Goal: Complete application form

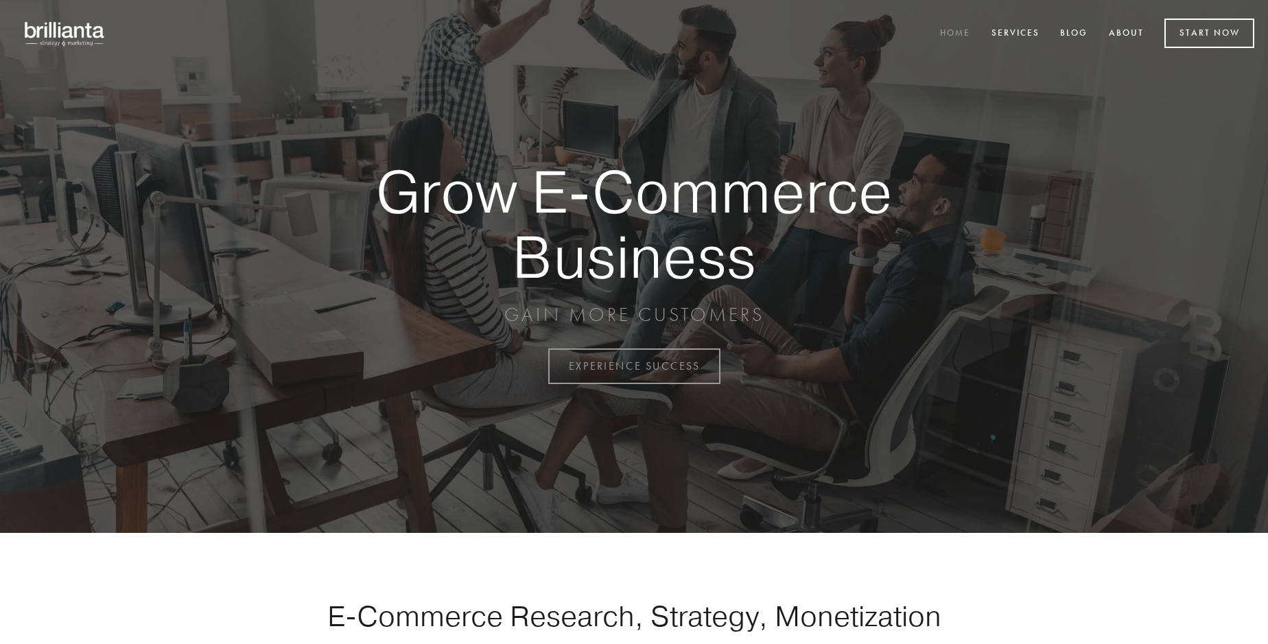
scroll to position [3598, 0]
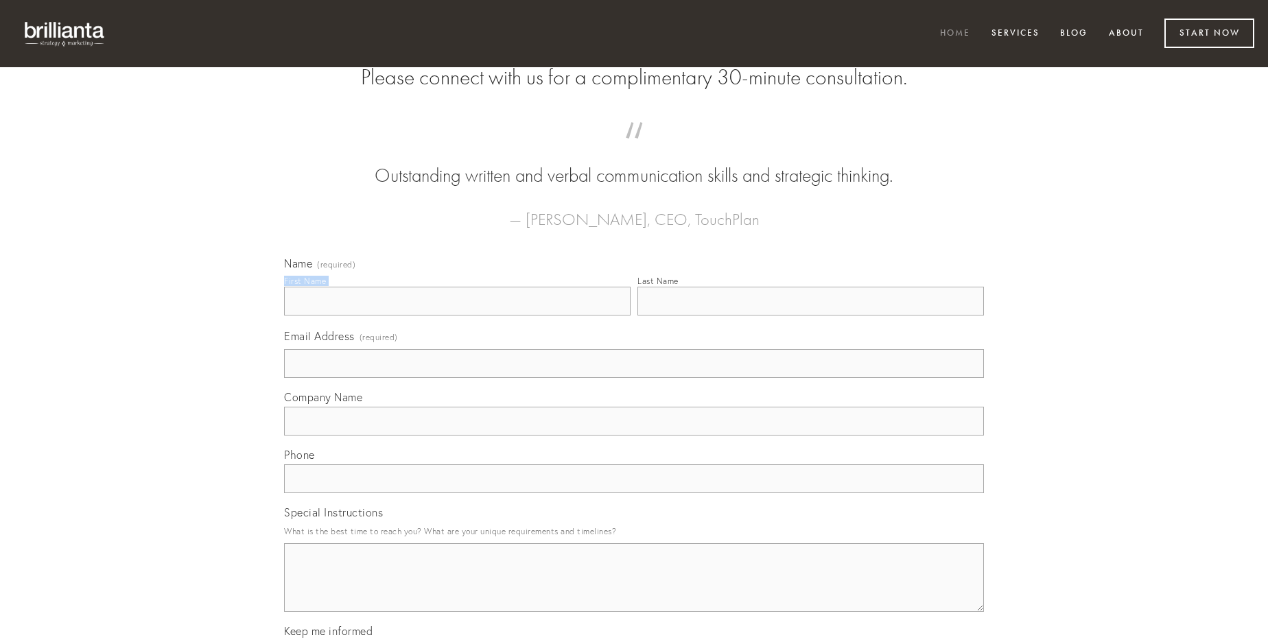
type input "[PERSON_NAME]"
click at [811, 316] on input "Last Name" at bounding box center [811, 301] width 347 height 29
type input "[PERSON_NAME]"
click at [634, 378] on input "Email Address (required)" at bounding box center [634, 363] width 700 height 29
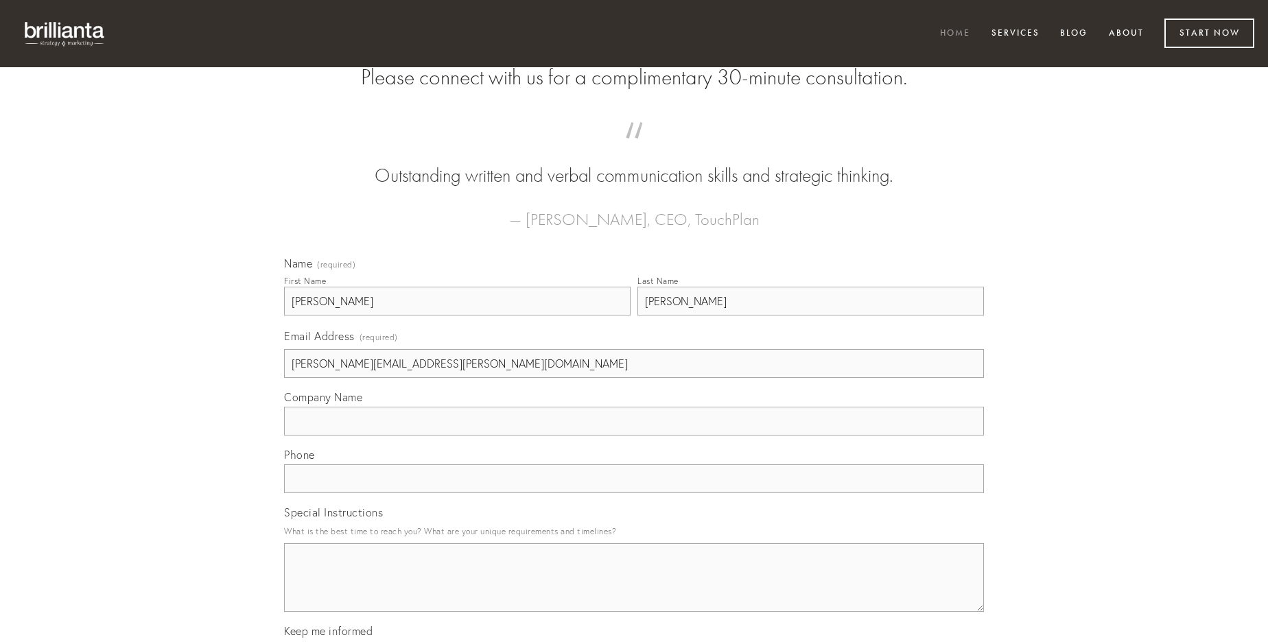
type input "[PERSON_NAME][EMAIL_ADDRESS][PERSON_NAME][DOMAIN_NAME]"
click at [634, 436] on input "Company Name" at bounding box center [634, 421] width 700 height 29
type input "repellendus"
click at [634, 493] on input "text" at bounding box center [634, 479] width 700 height 29
click at [634, 590] on textarea "Special Instructions" at bounding box center [634, 578] width 700 height 69
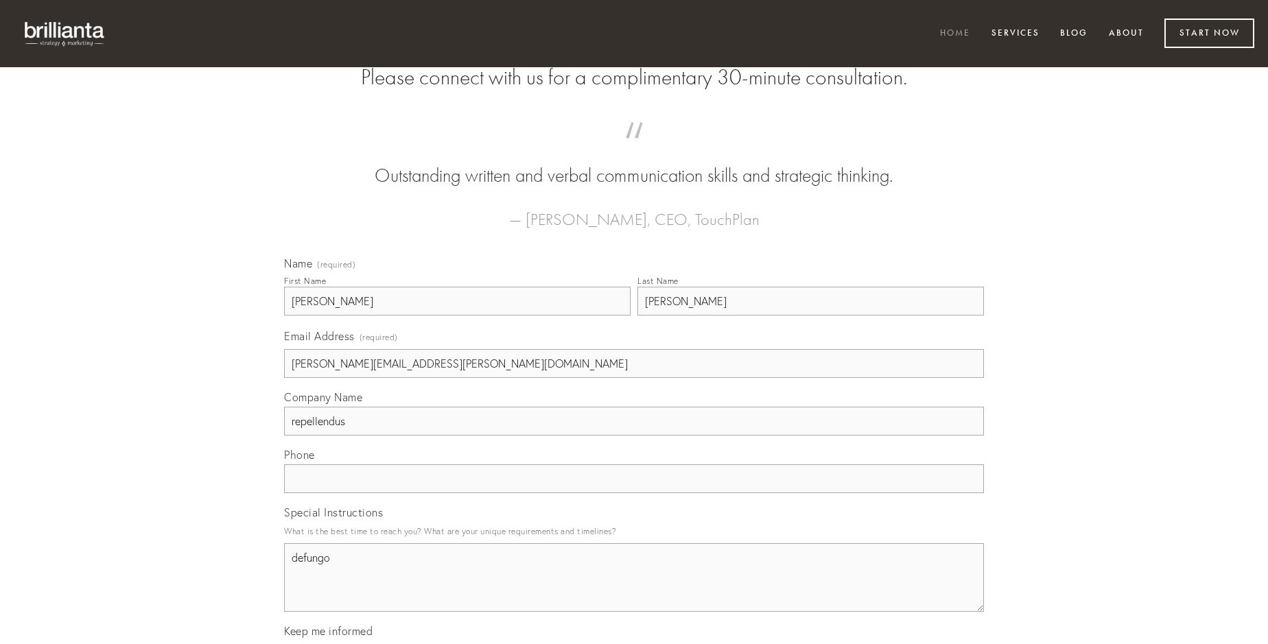
type textarea "defungo"
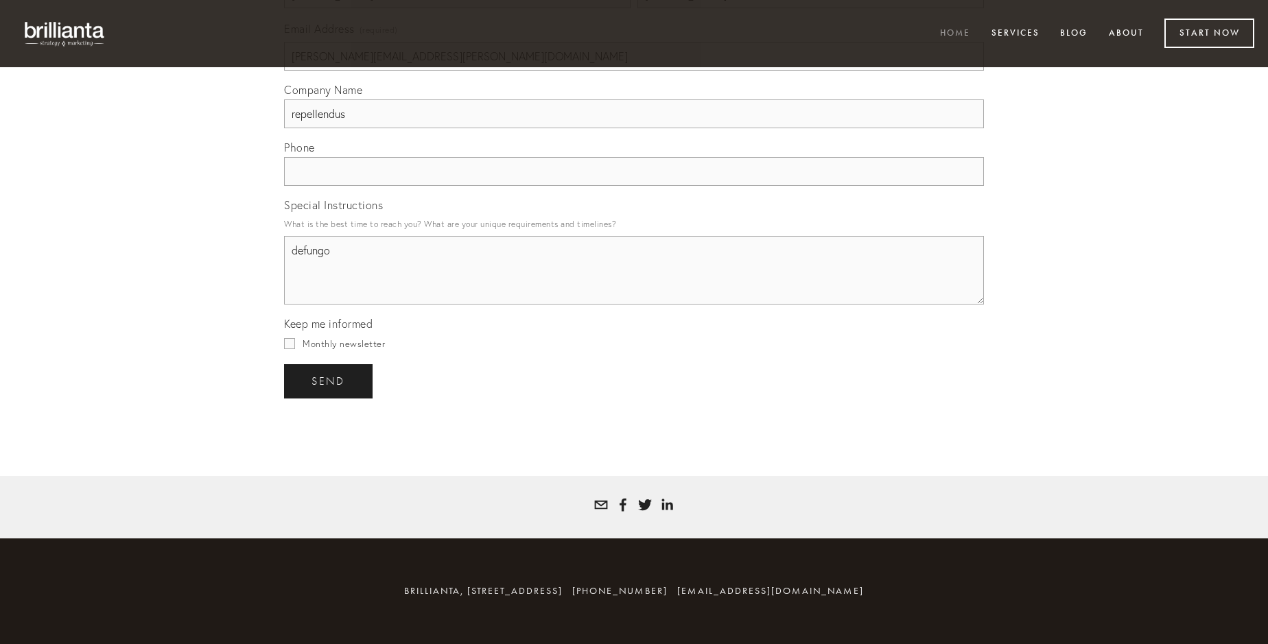
click at [329, 381] on span "send" at bounding box center [329, 381] width 34 height 12
